Goal: Find specific page/section: Find specific page/section

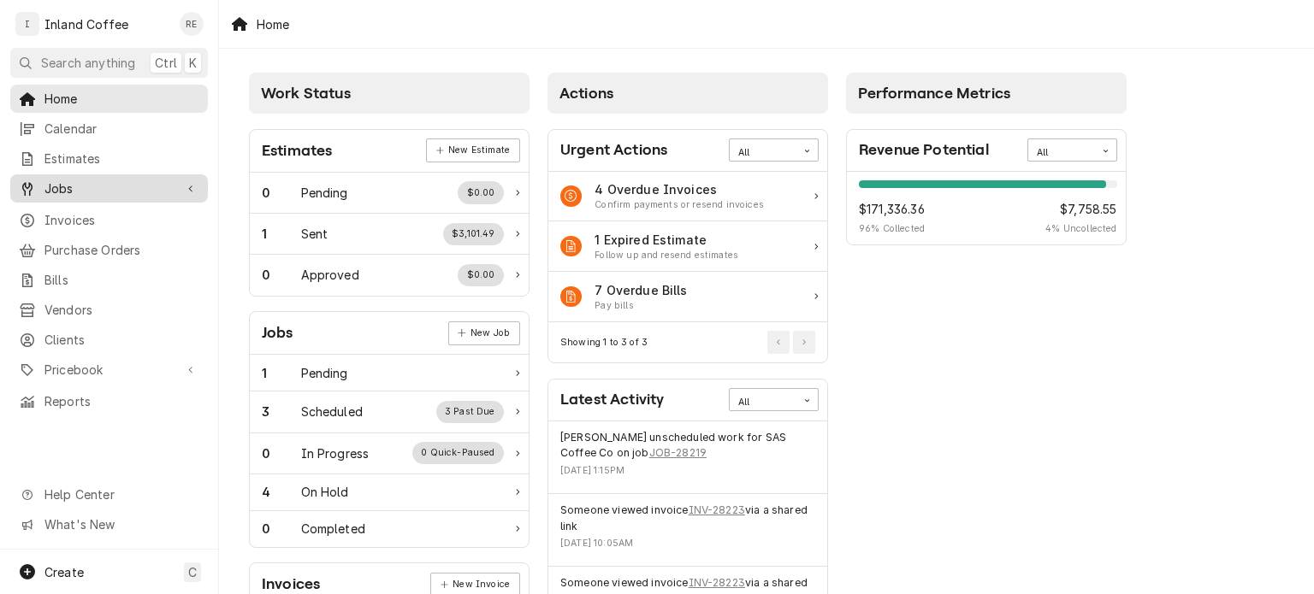
click at [51, 190] on span "Jobs" at bounding box center [108, 189] width 129 height 18
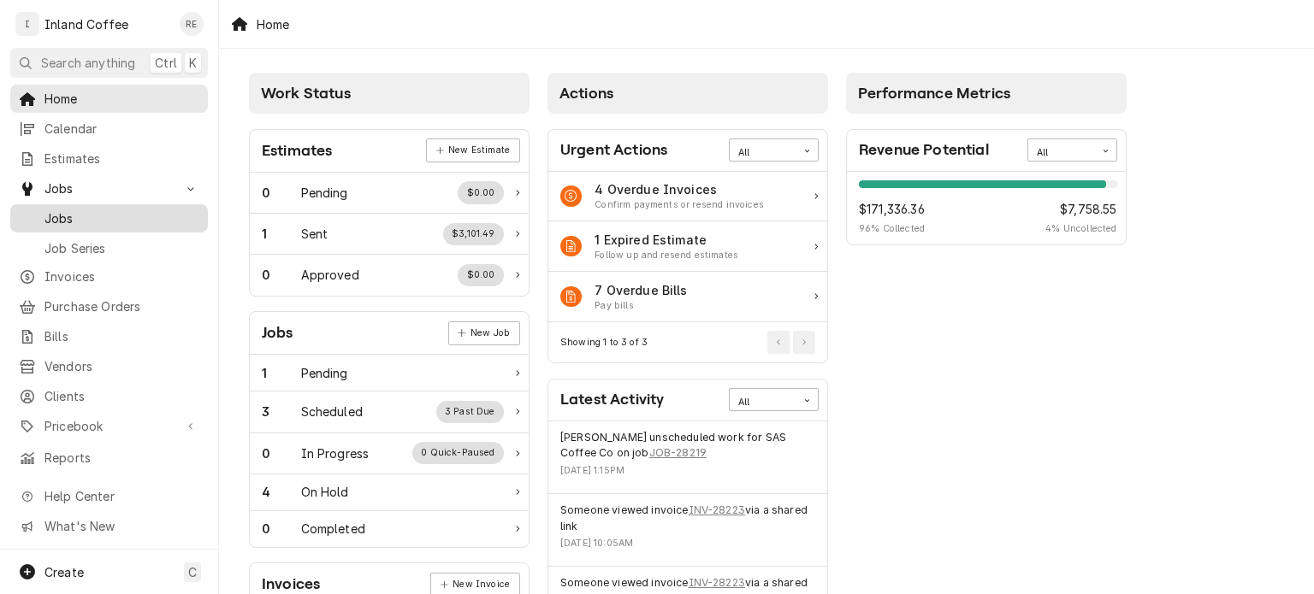
click at [62, 210] on span "Jobs" at bounding box center [121, 219] width 155 height 18
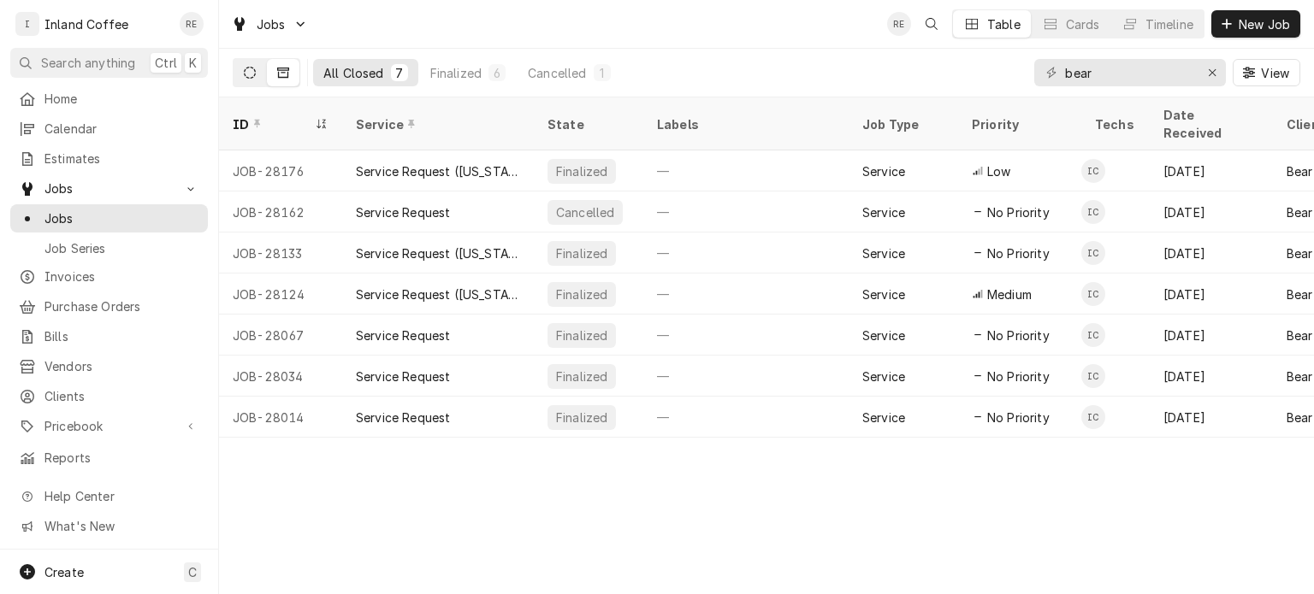
click at [243, 73] on button "Dynamic Content Wrapper" at bounding box center [250, 72] width 33 height 27
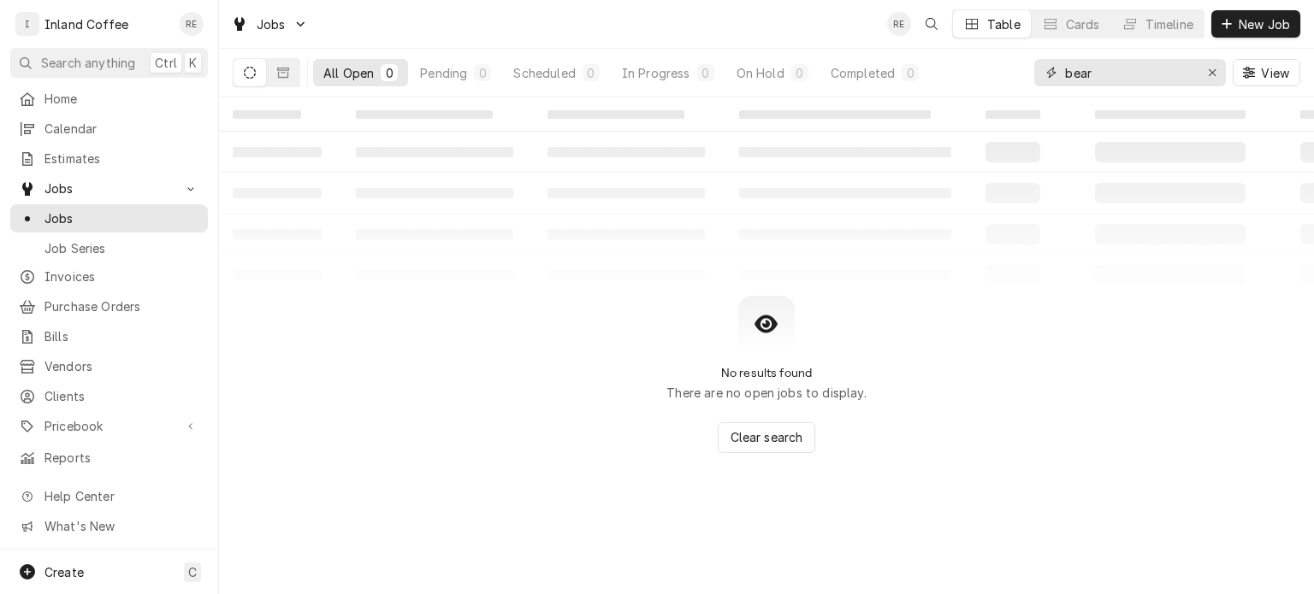
click at [1122, 74] on input "bear" at bounding box center [1129, 72] width 128 height 27
type input "b"
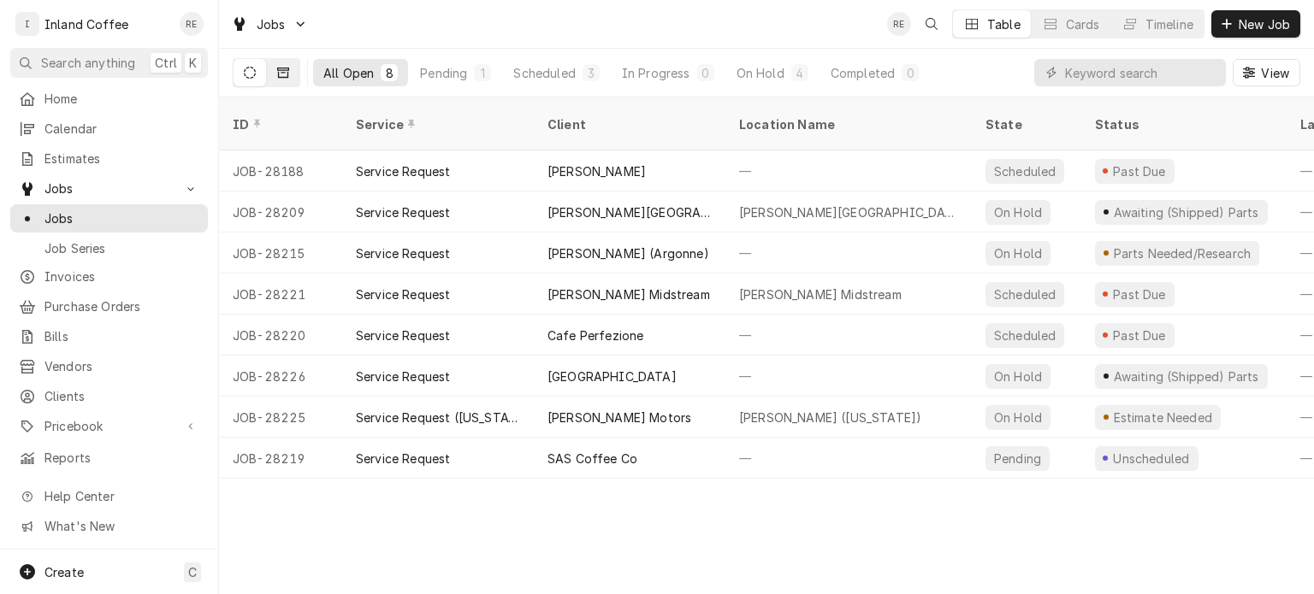
click at [291, 71] on button "Dynamic Content Wrapper" at bounding box center [283, 72] width 33 height 27
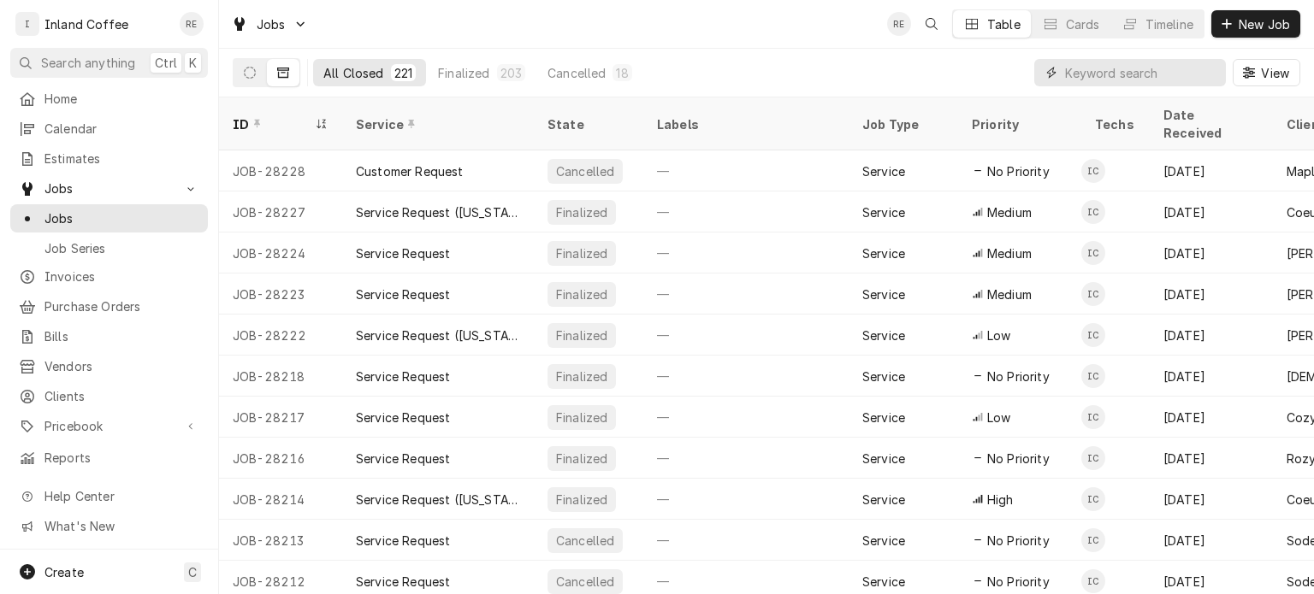
click at [1087, 68] on input "Dynamic Content Wrapper" at bounding box center [1141, 72] width 152 height 27
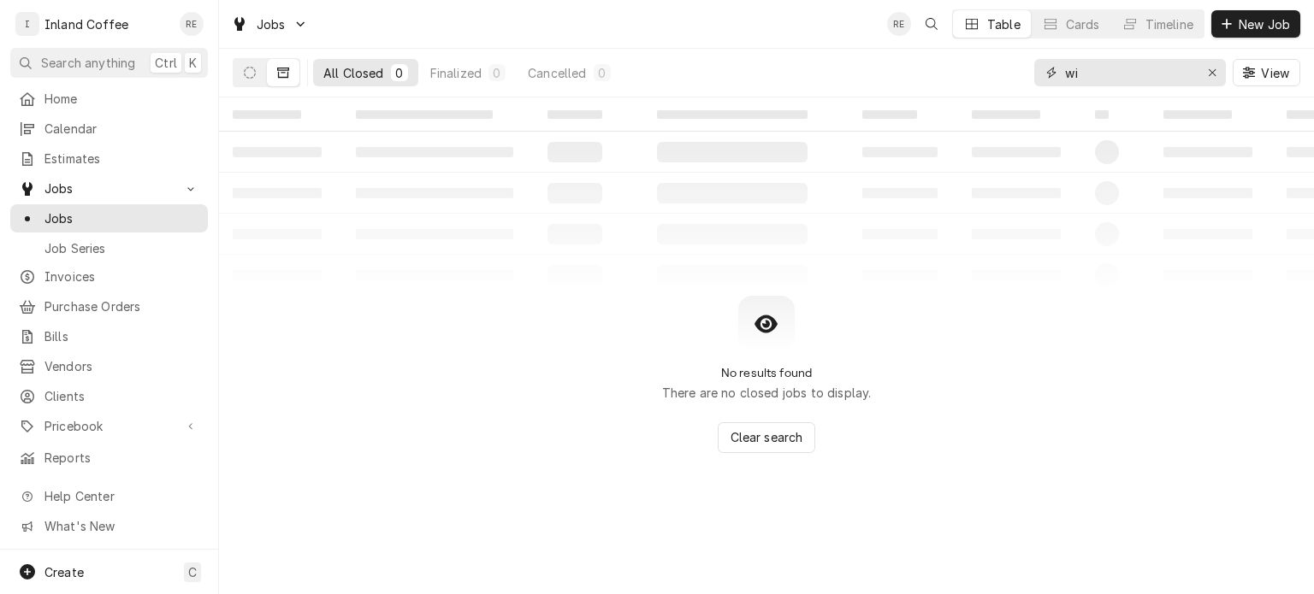
type input "w"
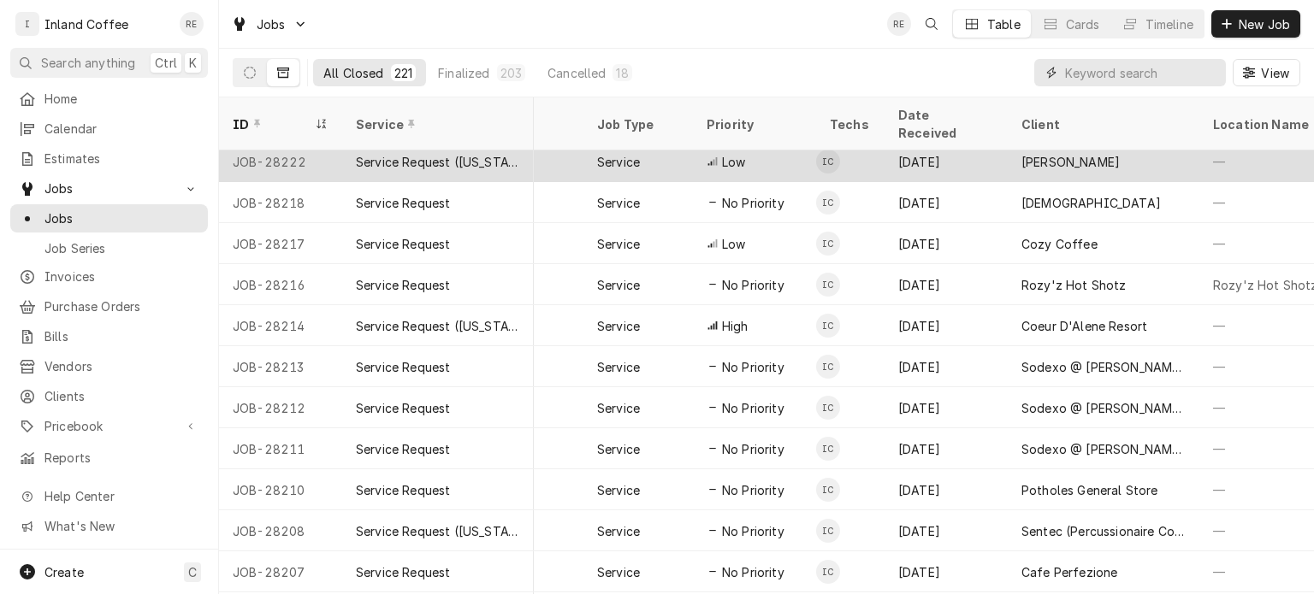
scroll to position [211, 265]
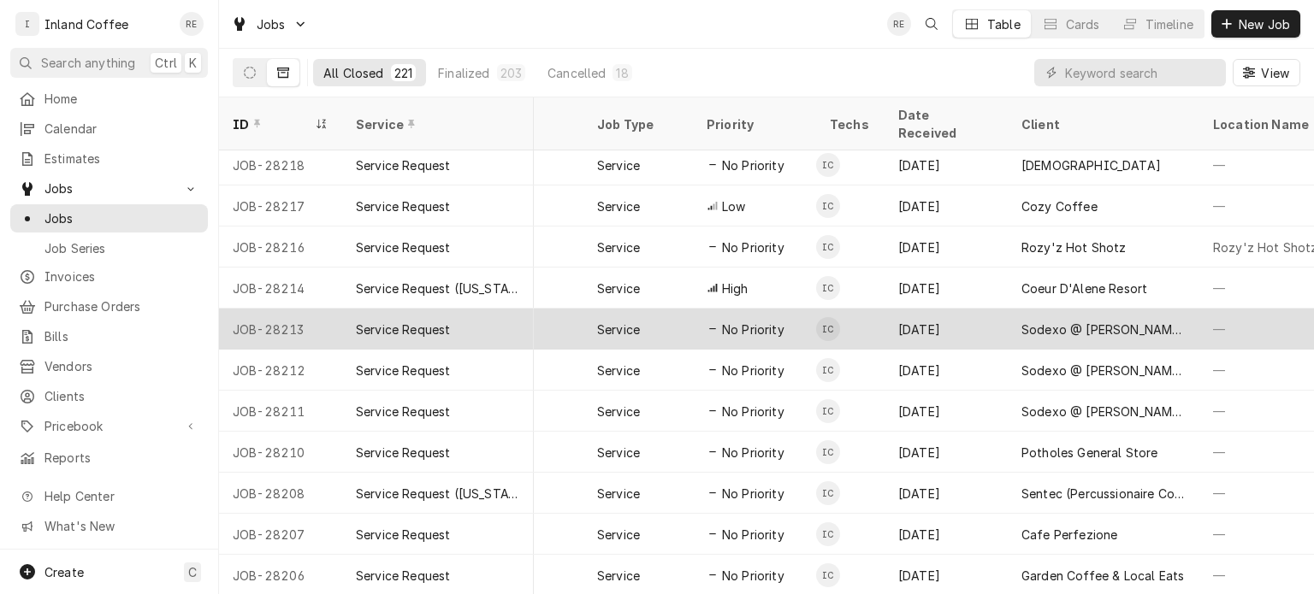
click at [958, 309] on div "Jul 16" at bounding box center [945, 329] width 123 height 41
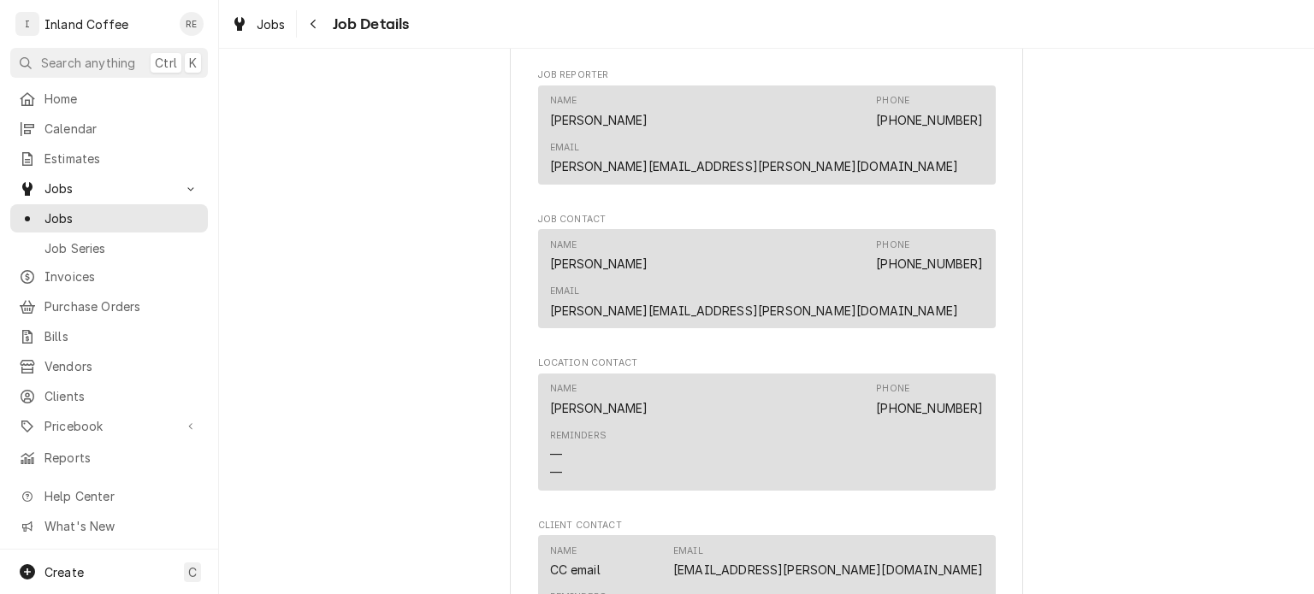
scroll to position [913, 0]
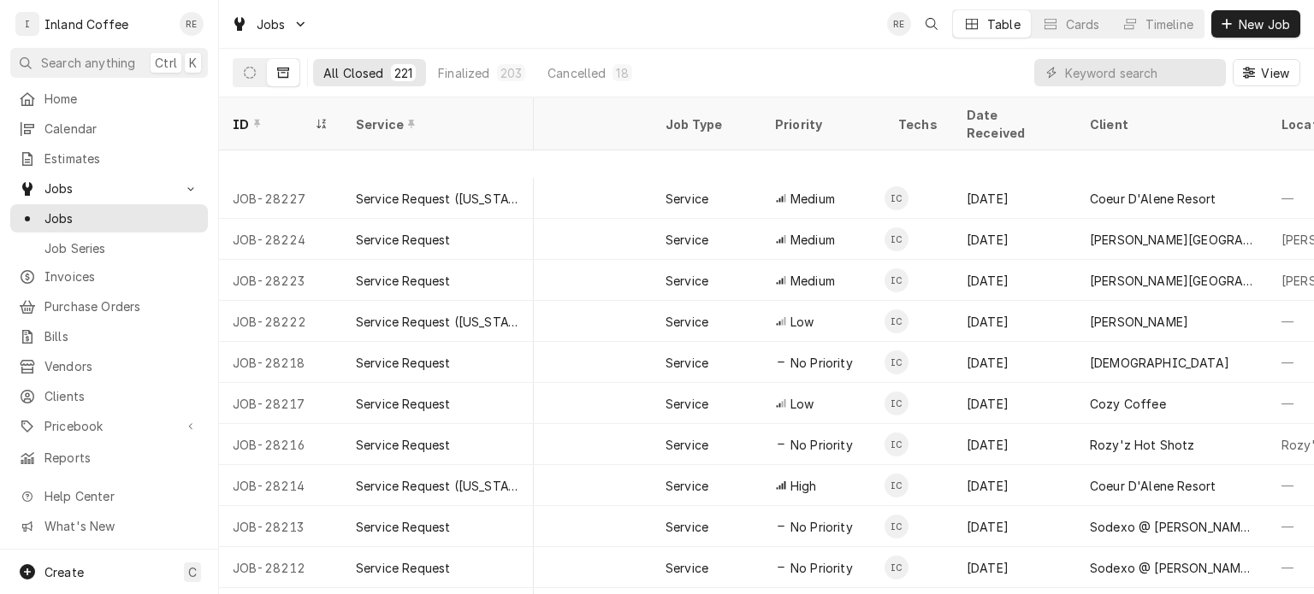
scroll to position [154, 197]
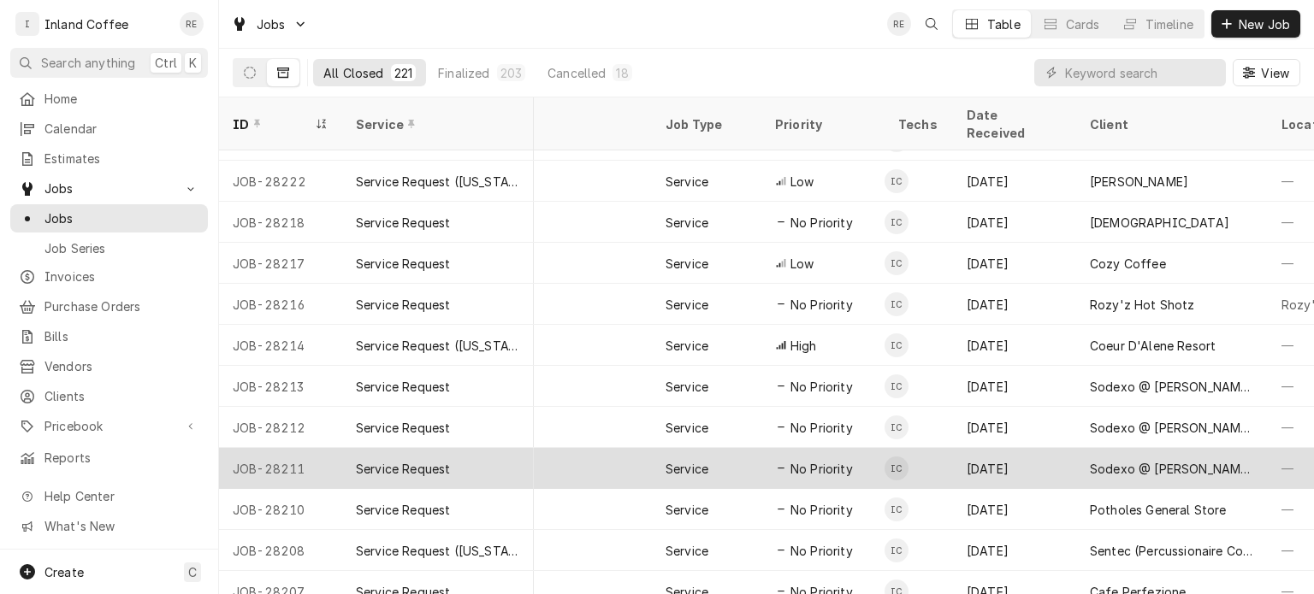
click at [1116, 460] on div "Sodexo @ [PERSON_NAME][GEOGRAPHIC_DATA]" at bounding box center [1172, 469] width 164 height 18
